Goal: Information Seeking & Learning: Check status

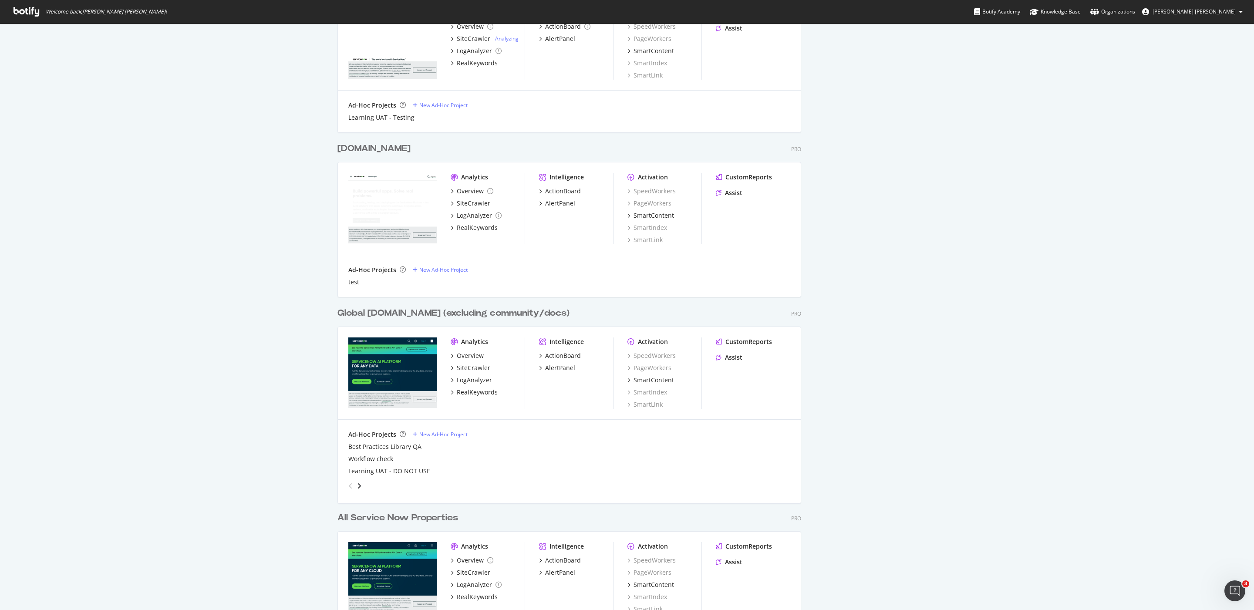
click at [500, 311] on div "Global [DOMAIN_NAME] (excluding community/docs)" at bounding box center [454, 313] width 232 height 13
